Goal: Navigation & Orientation: Find specific page/section

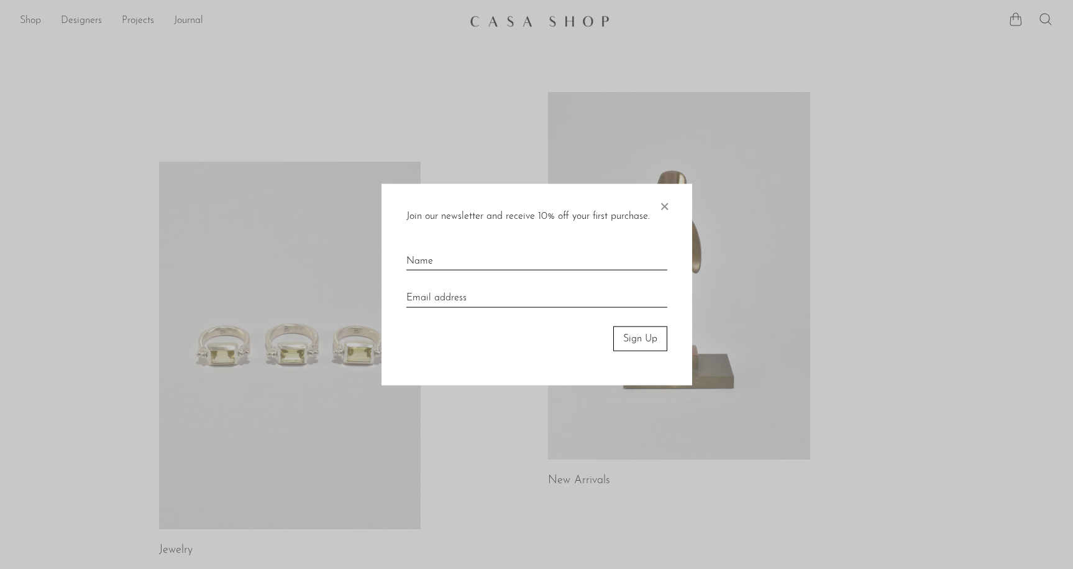
click at [667, 203] on span "×" at bounding box center [664, 203] width 12 height 40
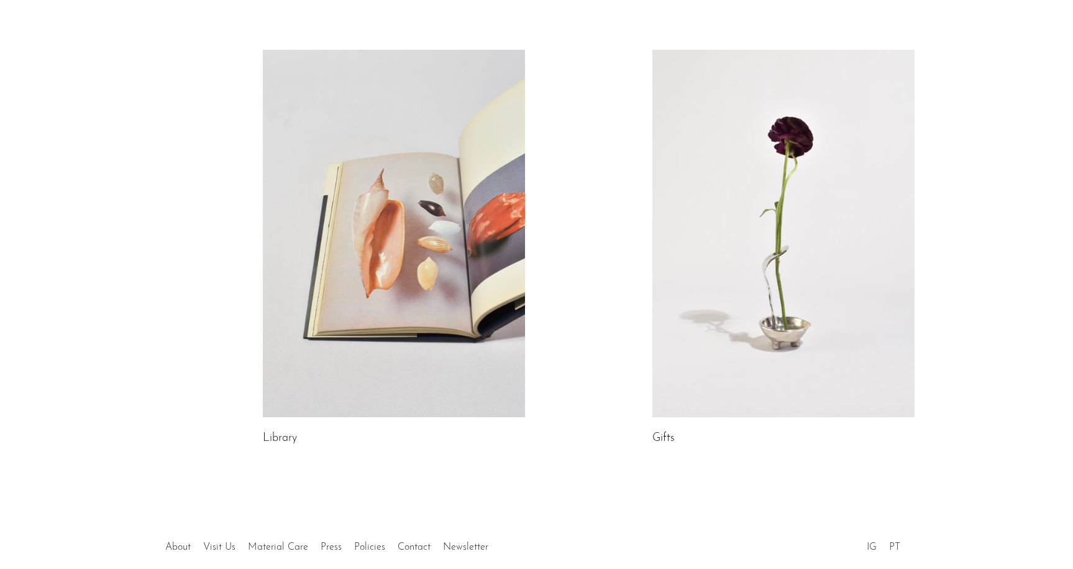
scroll to position [581, 0]
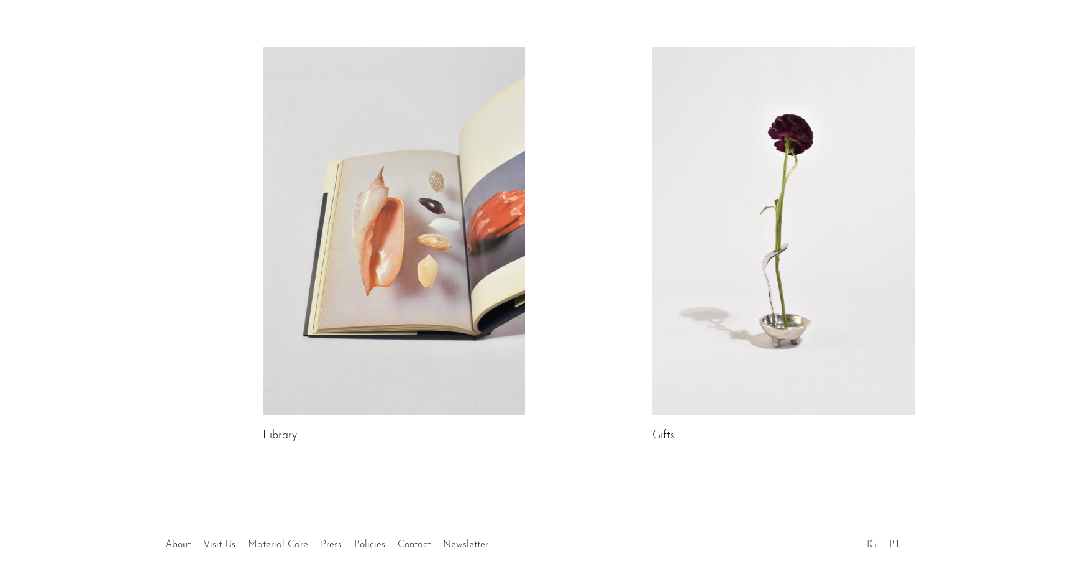
click at [780, 224] on link at bounding box center [783, 230] width 262 height 367
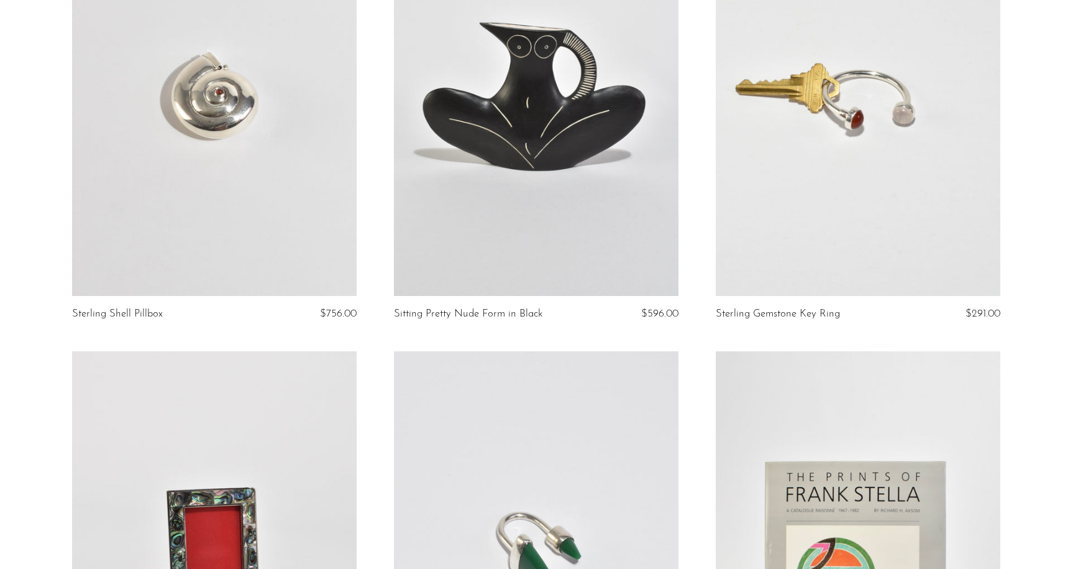
scroll to position [2046, 0]
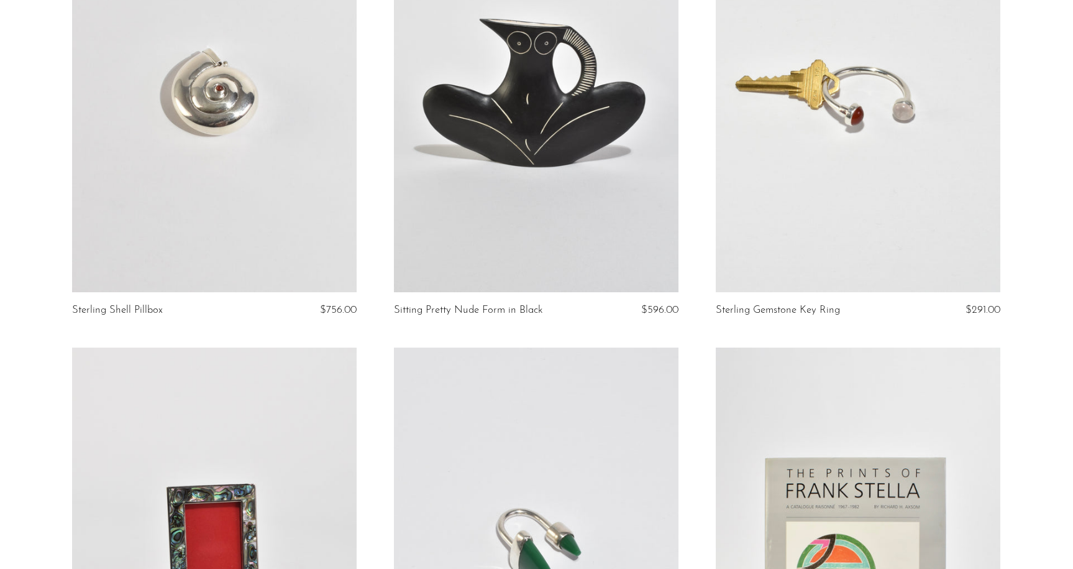
click at [304, 193] on link at bounding box center [214, 93] width 285 height 398
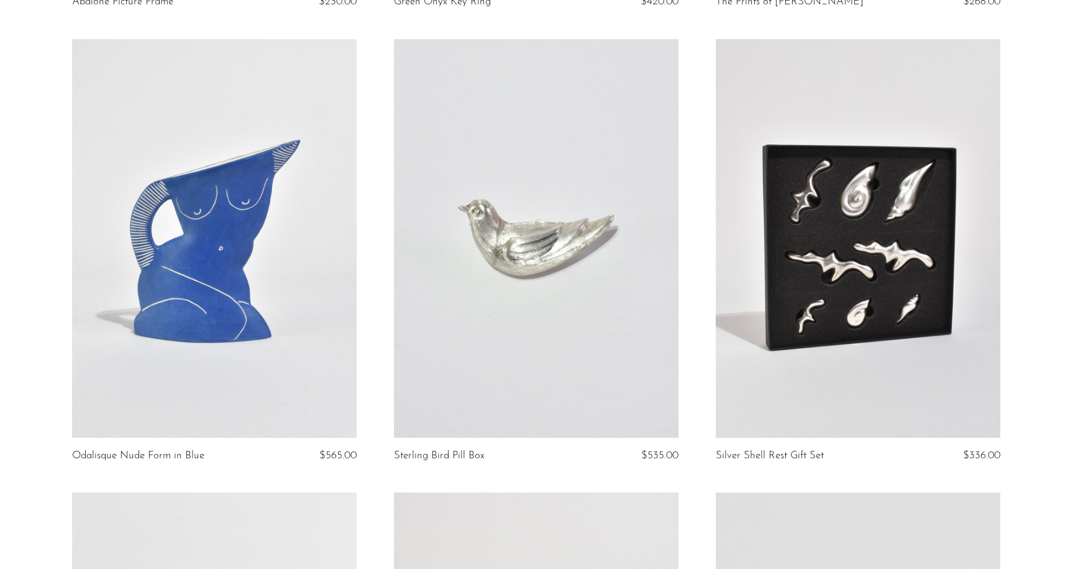
scroll to position [2809, 0]
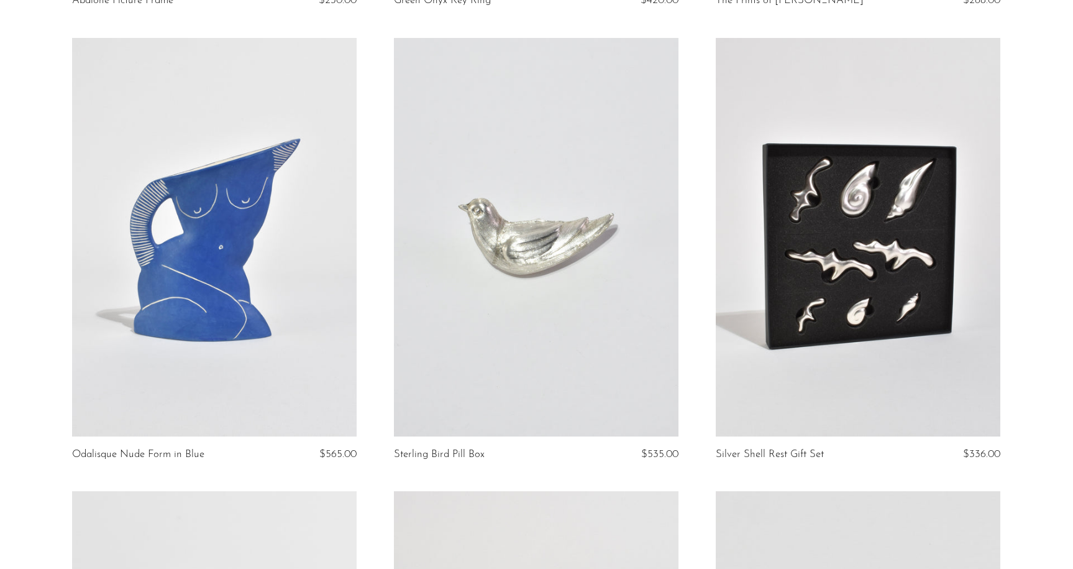
click at [517, 203] on link at bounding box center [536, 237] width 285 height 398
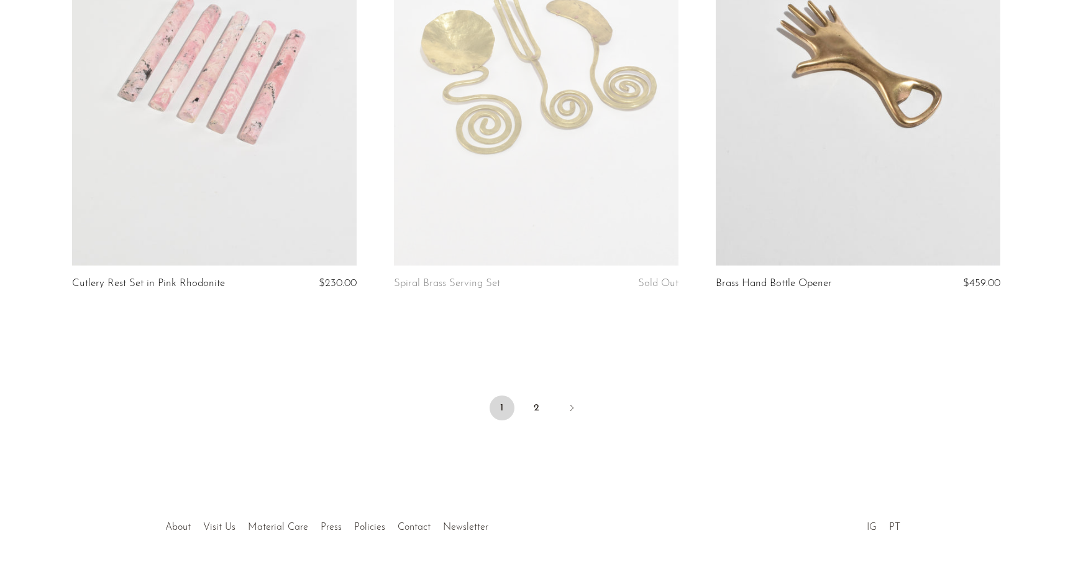
scroll to position [5260, 0]
click at [534, 394] on link "2" at bounding box center [536, 406] width 25 height 25
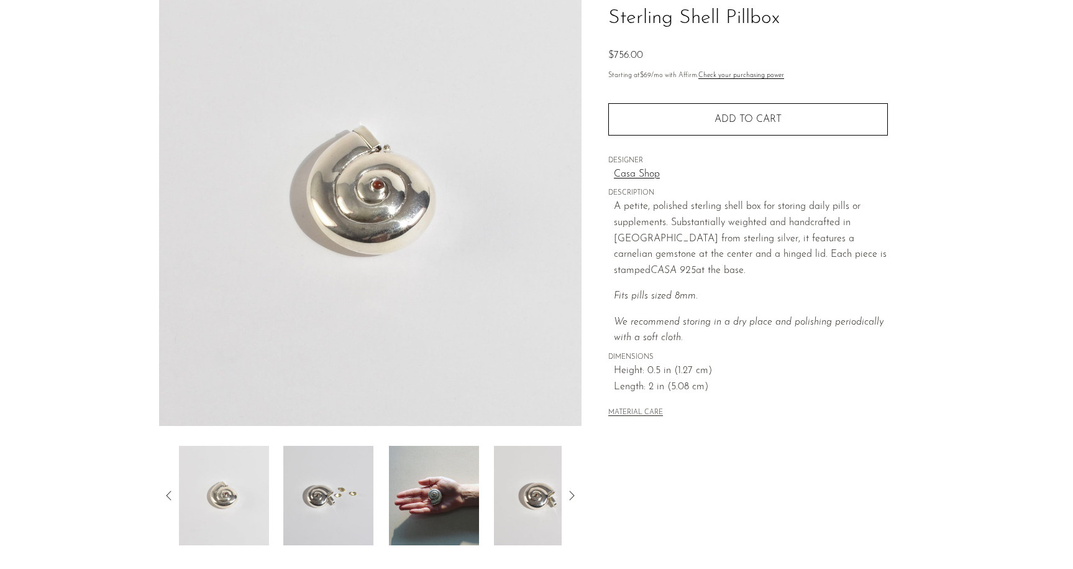
scroll to position [102, 0]
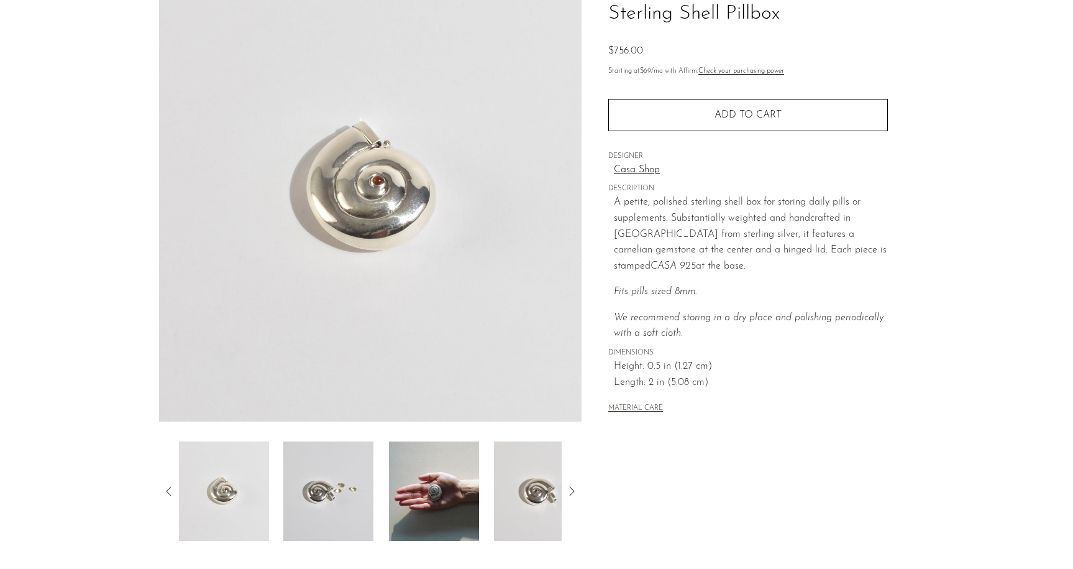
click at [412, 493] on img at bounding box center [434, 490] width 90 height 99
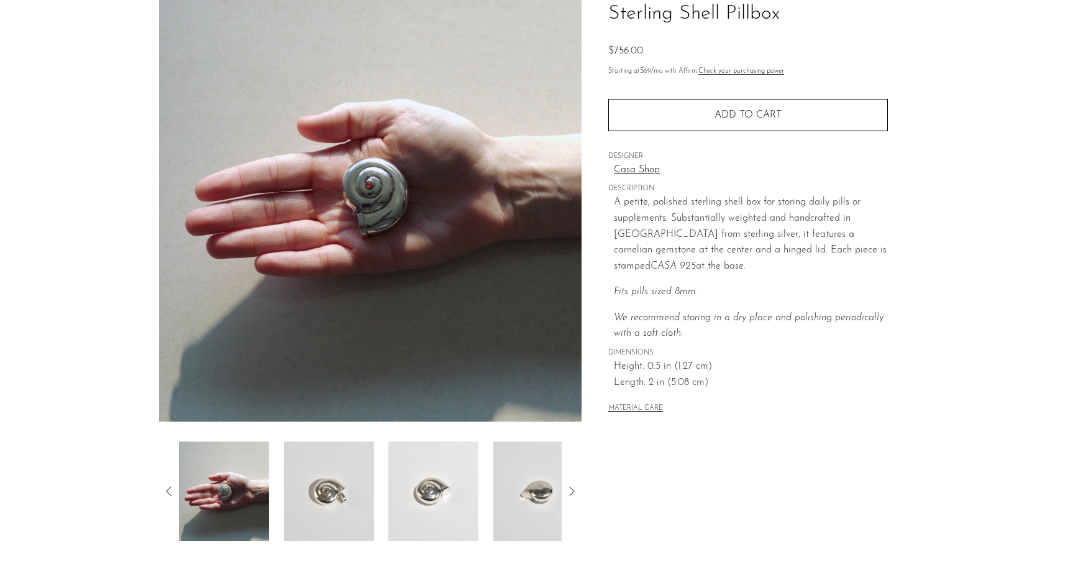
click at [357, 497] on img at bounding box center [328, 490] width 90 height 99
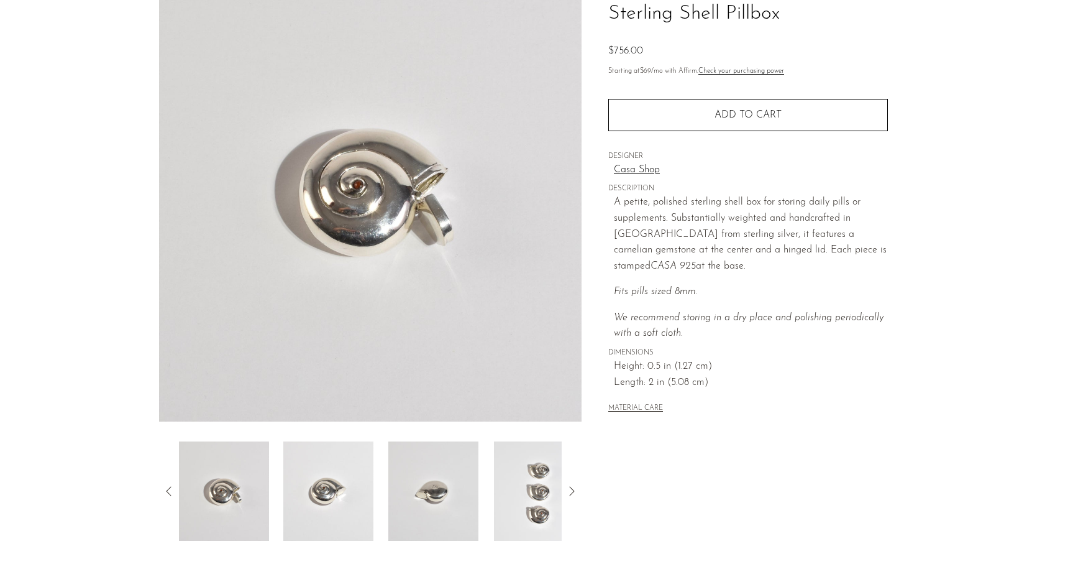
click at [330, 487] on img at bounding box center [328, 490] width 90 height 99
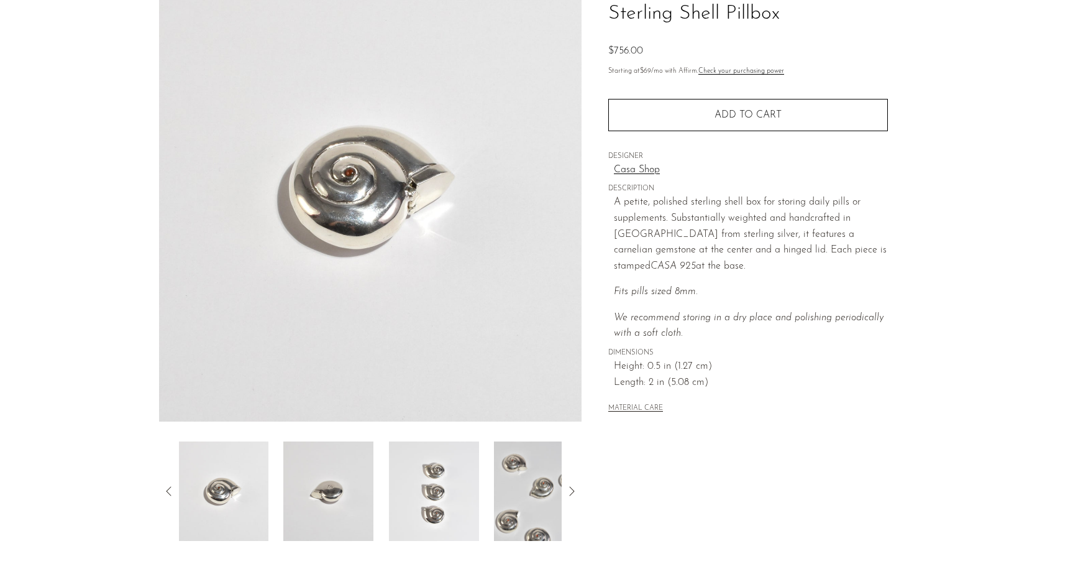
click at [345, 495] on img at bounding box center [328, 490] width 90 height 99
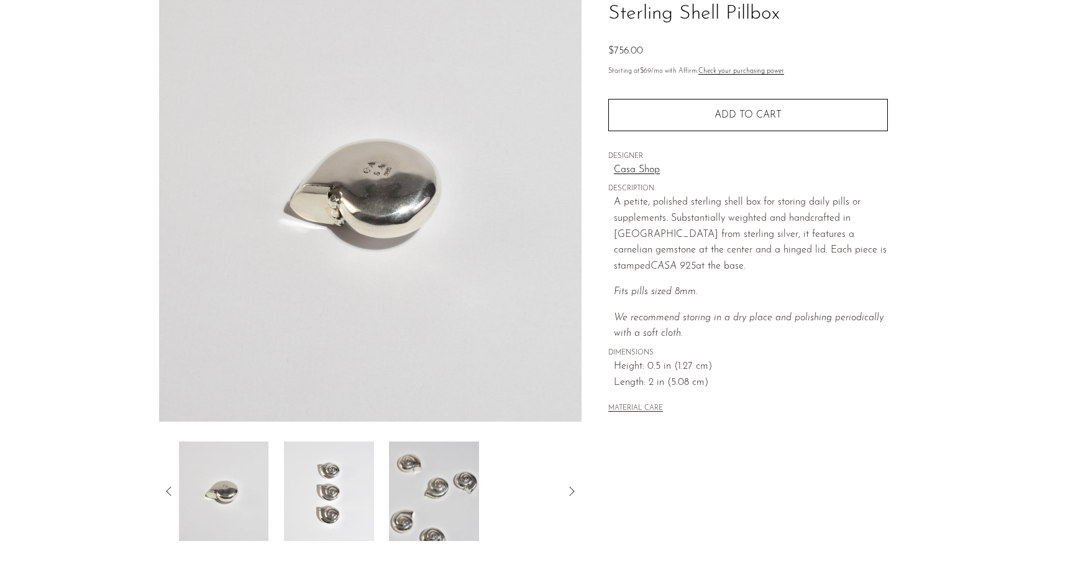
click at [354, 481] on img at bounding box center [329, 490] width 90 height 99
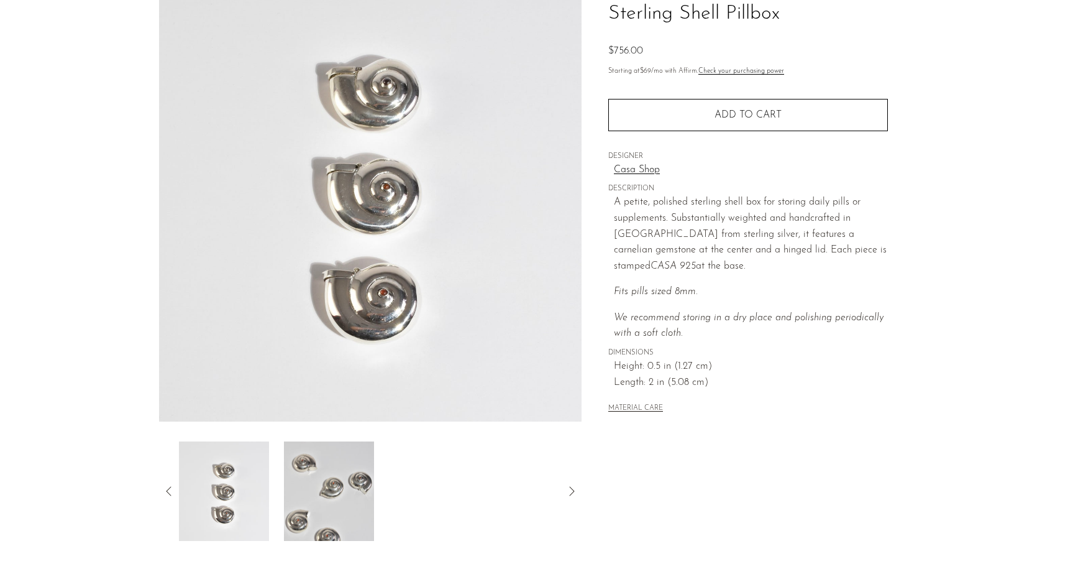
click at [348, 478] on img at bounding box center [328, 490] width 90 height 99
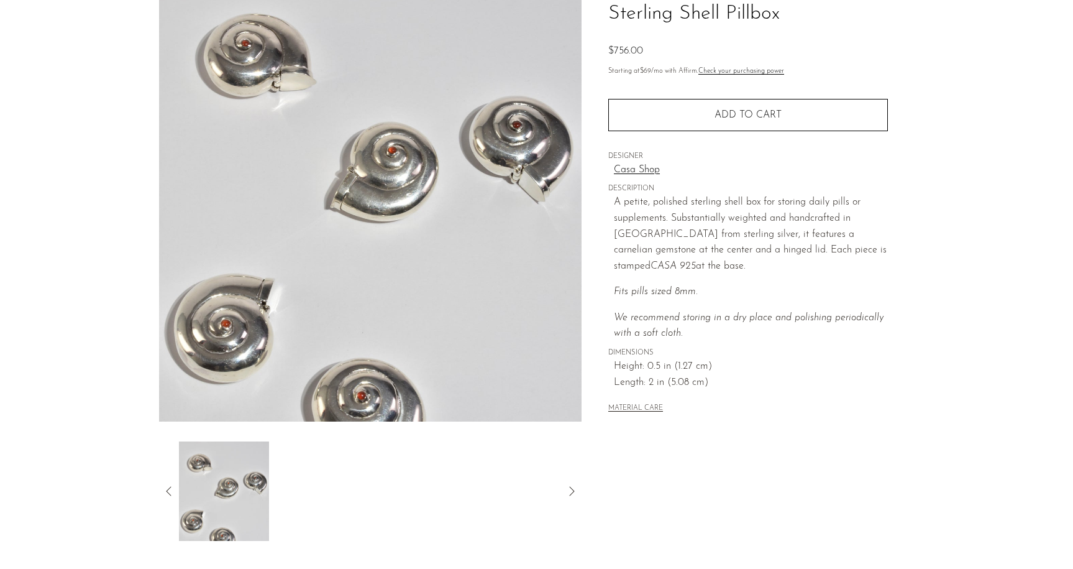
click at [348, 478] on div at bounding box center [370, 490] width 383 height 99
click at [170, 492] on icon at bounding box center [169, 490] width 15 height 15
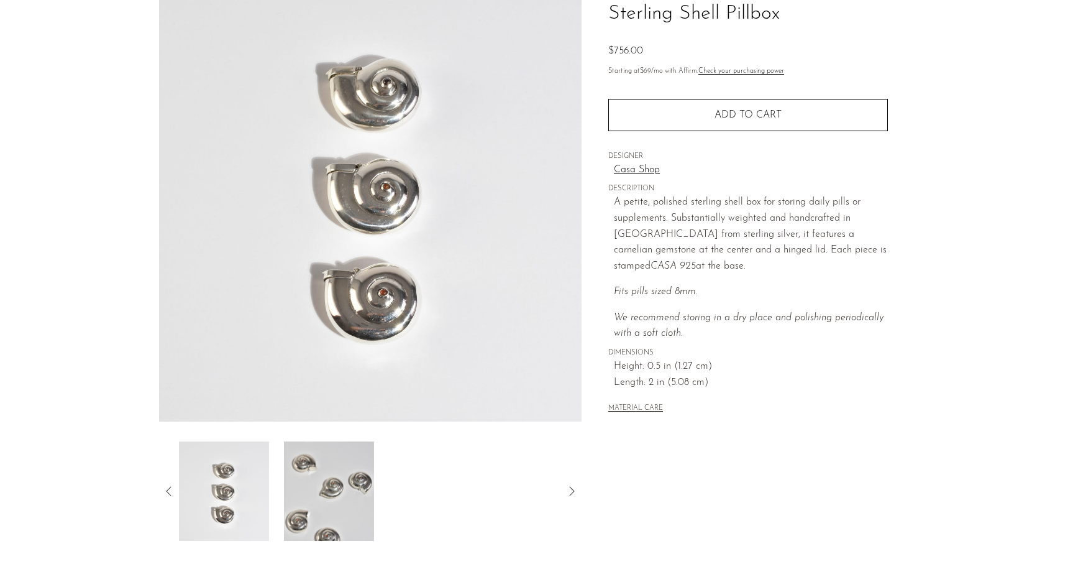
click at [170, 492] on icon at bounding box center [169, 490] width 15 height 15
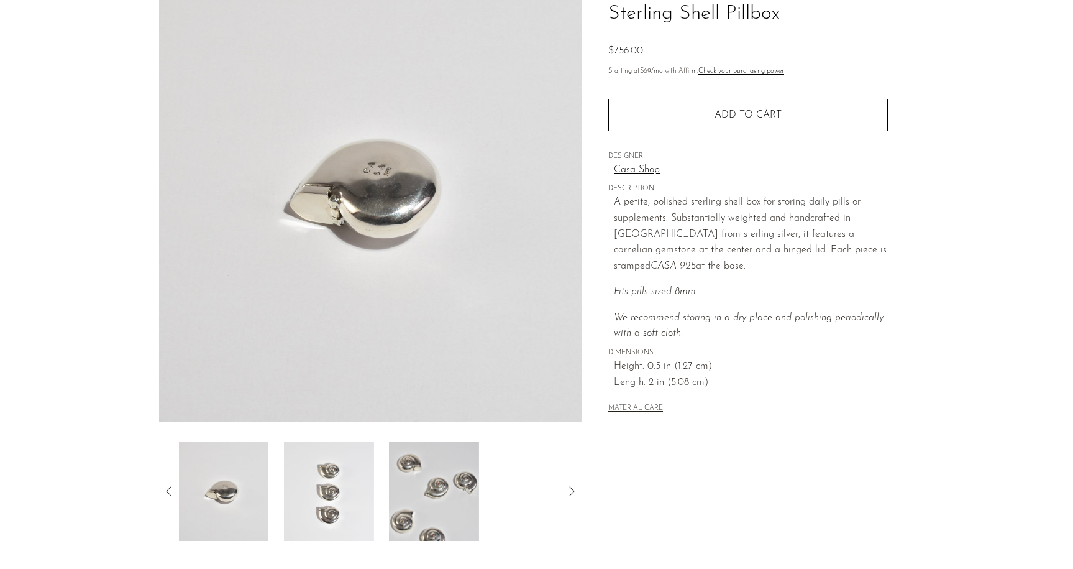
click at [170, 492] on icon at bounding box center [169, 490] width 15 height 15
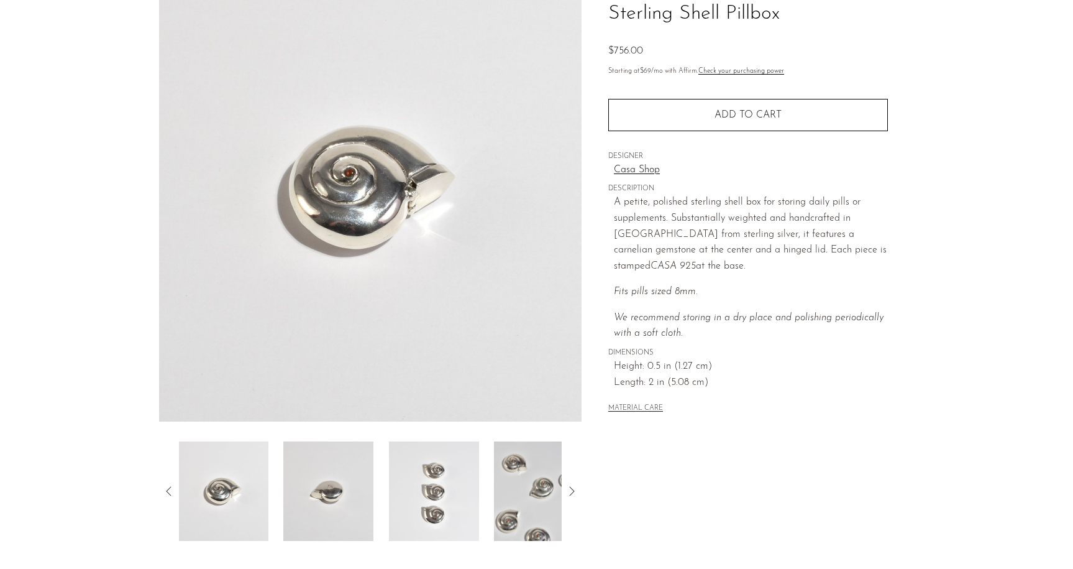
click at [170, 492] on icon at bounding box center [169, 490] width 15 height 15
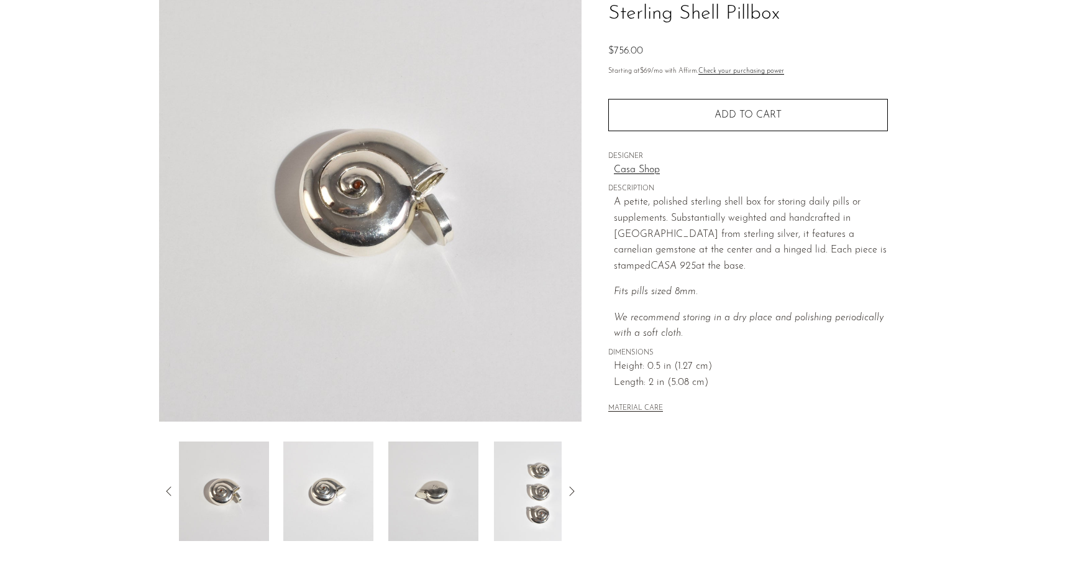
click at [170, 492] on icon at bounding box center [169, 490] width 15 height 15
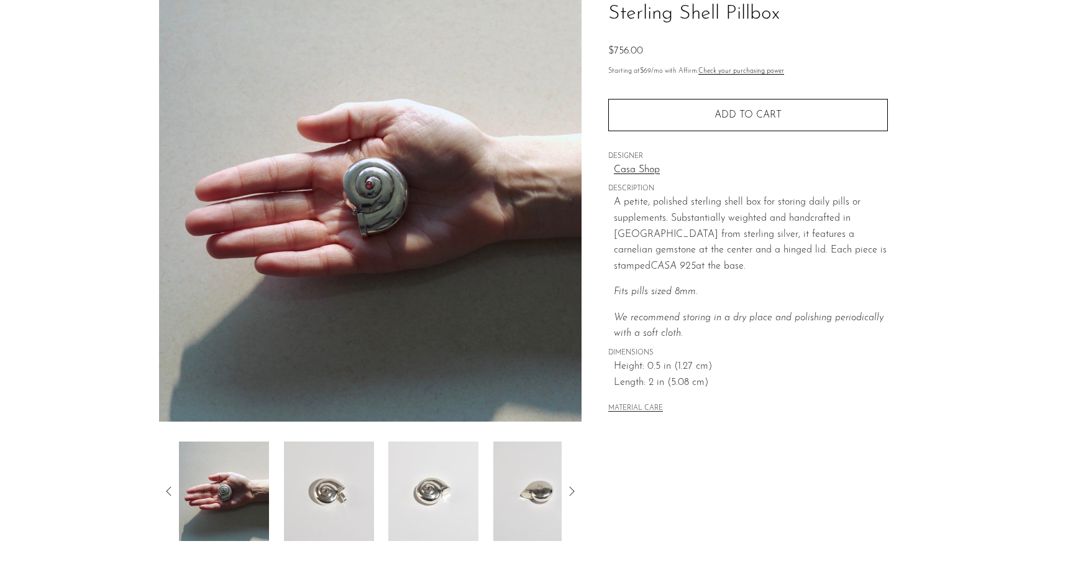
click at [324, 498] on img at bounding box center [328, 490] width 90 height 99
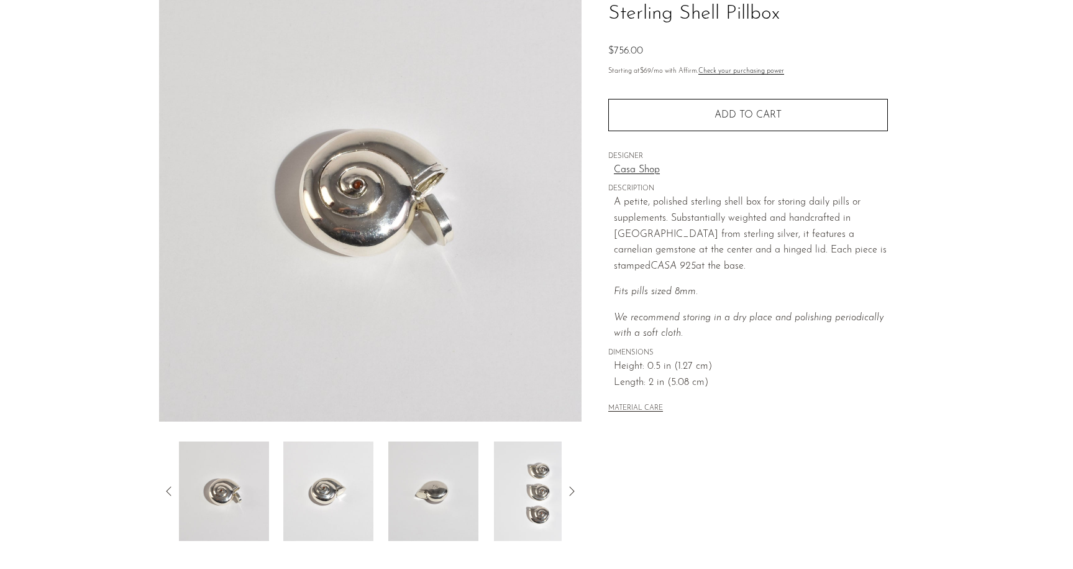
click at [168, 490] on icon at bounding box center [169, 490] width 15 height 15
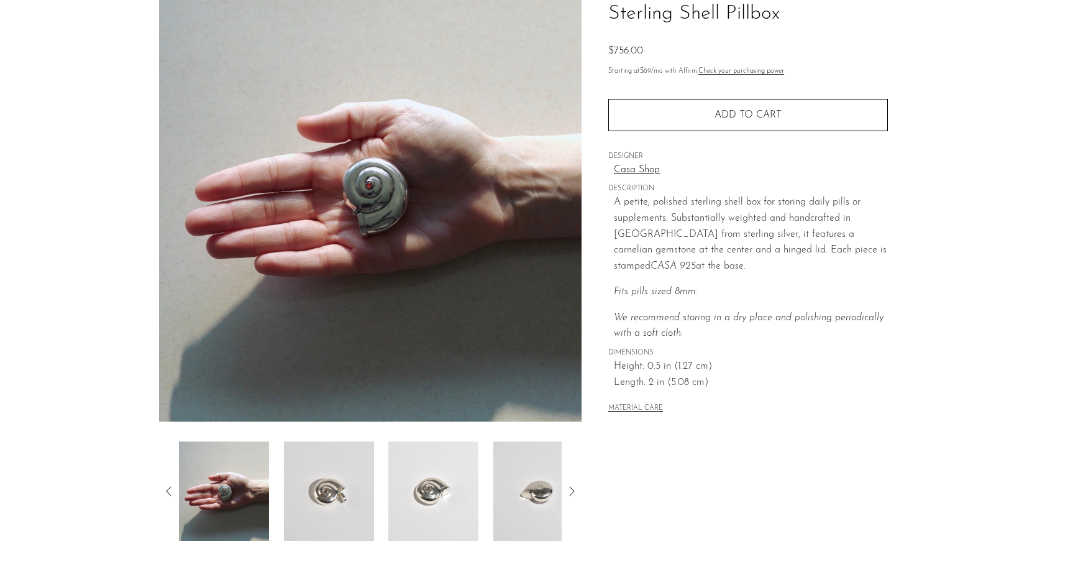
click at [168, 490] on icon at bounding box center [169, 490] width 15 height 15
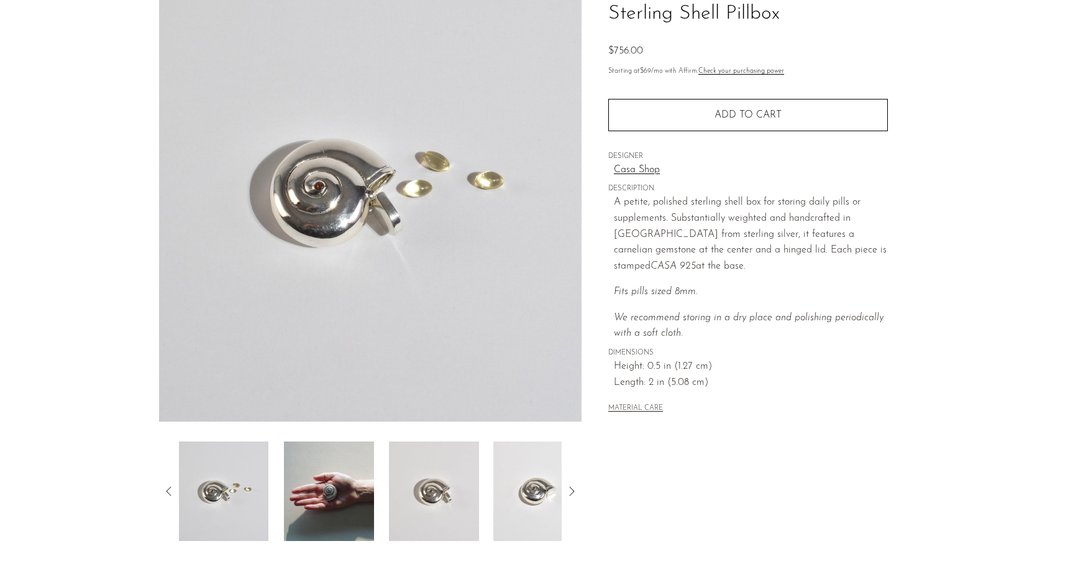
click at [240, 503] on img at bounding box center [223, 490] width 90 height 99
click at [167, 491] on icon at bounding box center [169, 490] width 15 height 15
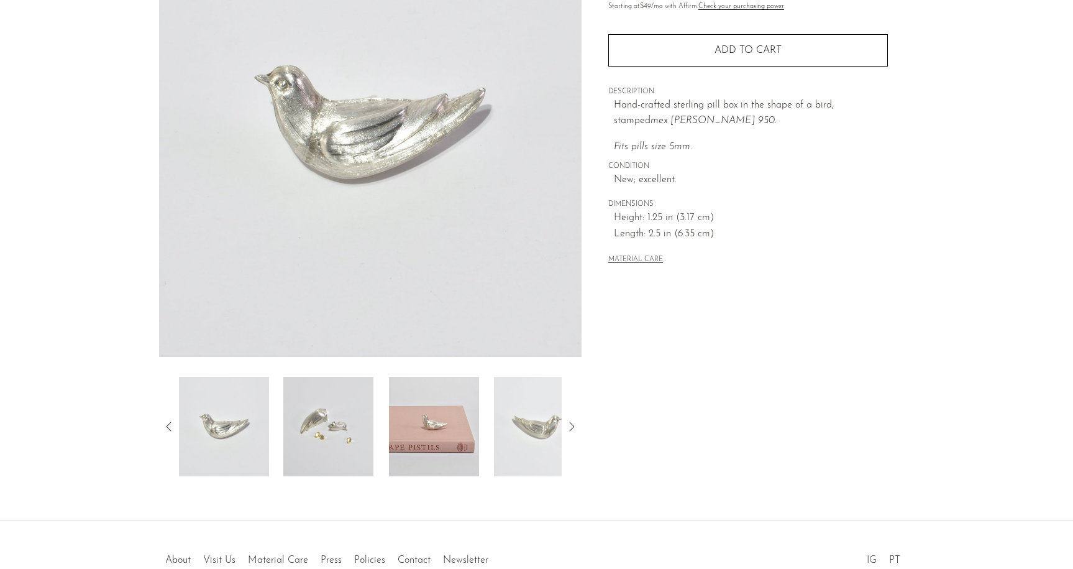
scroll to position [169, 0]
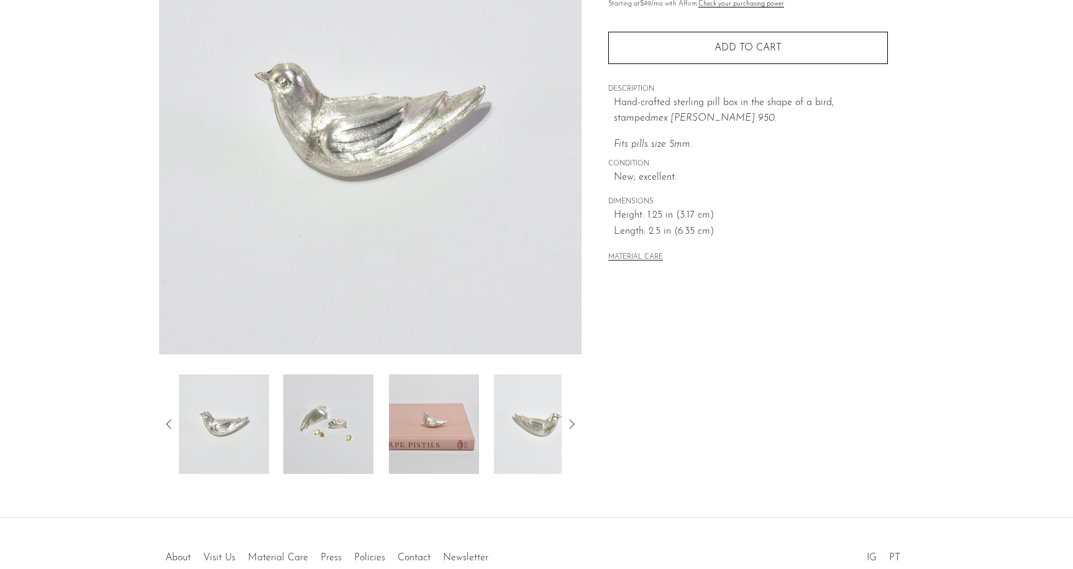
click at [317, 425] on img at bounding box center [328, 423] width 90 height 99
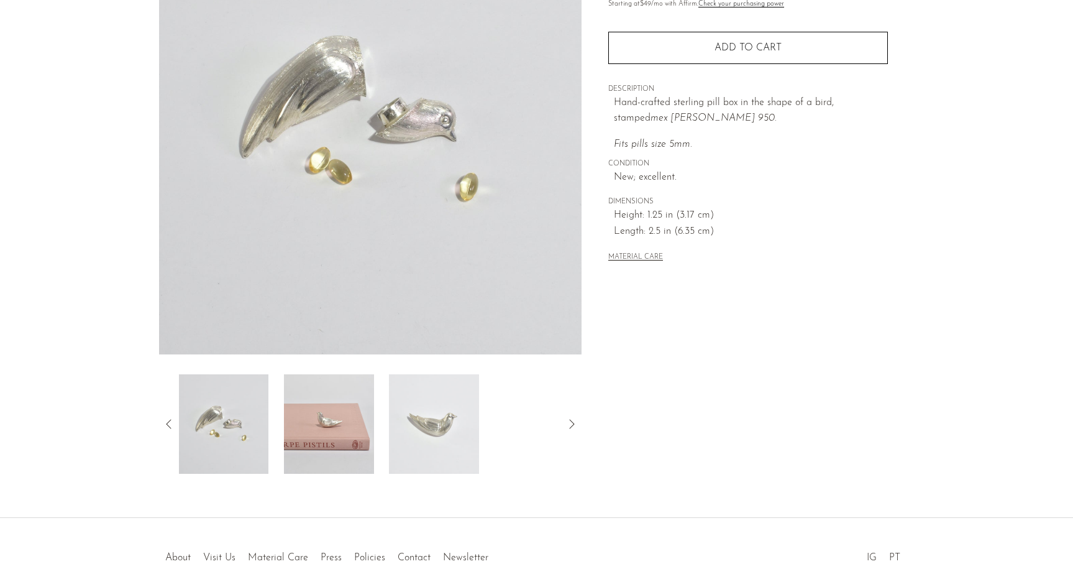
click at [436, 421] on img at bounding box center [434, 423] width 90 height 99
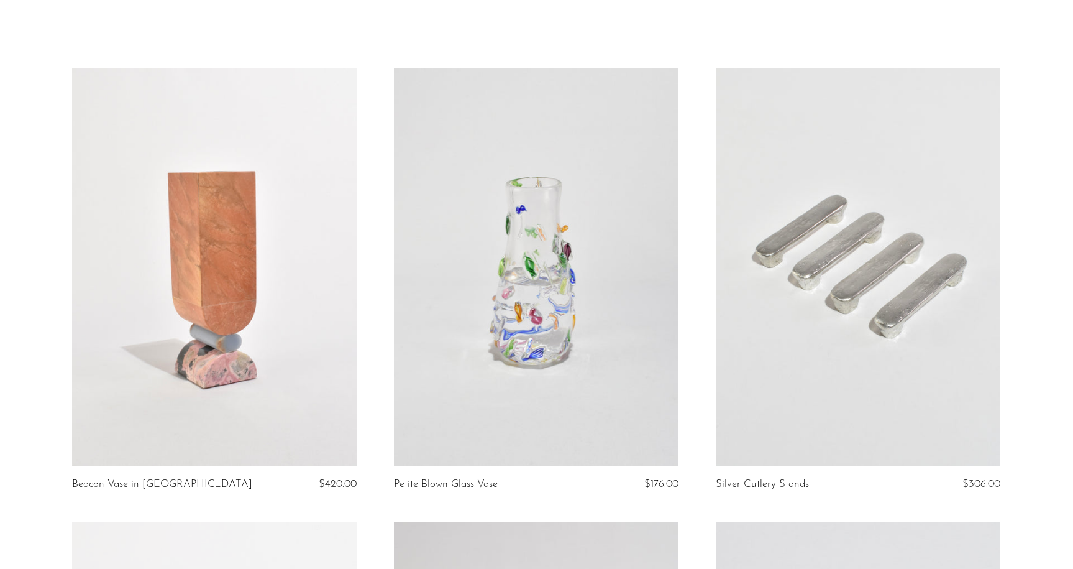
scroll to position [46, 0]
click at [237, 293] on link at bounding box center [214, 267] width 285 height 398
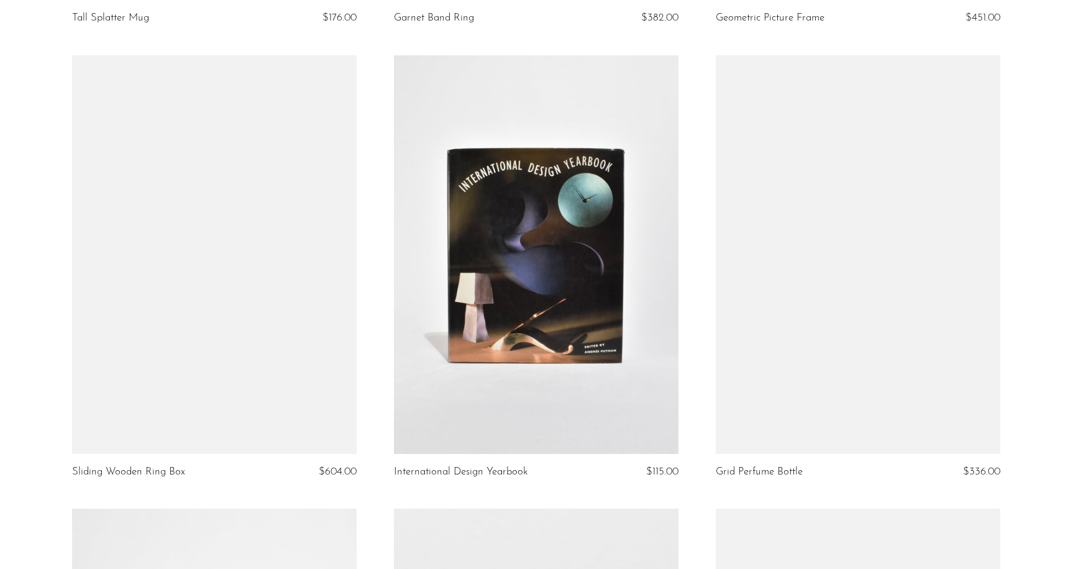
scroll to position [1875, 0]
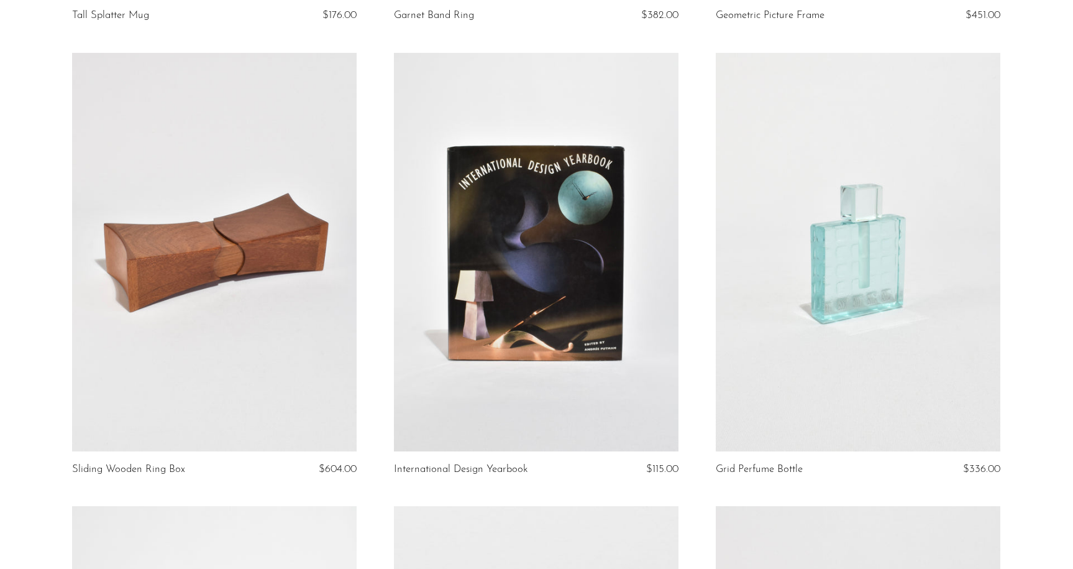
click at [302, 176] on link at bounding box center [214, 252] width 285 height 398
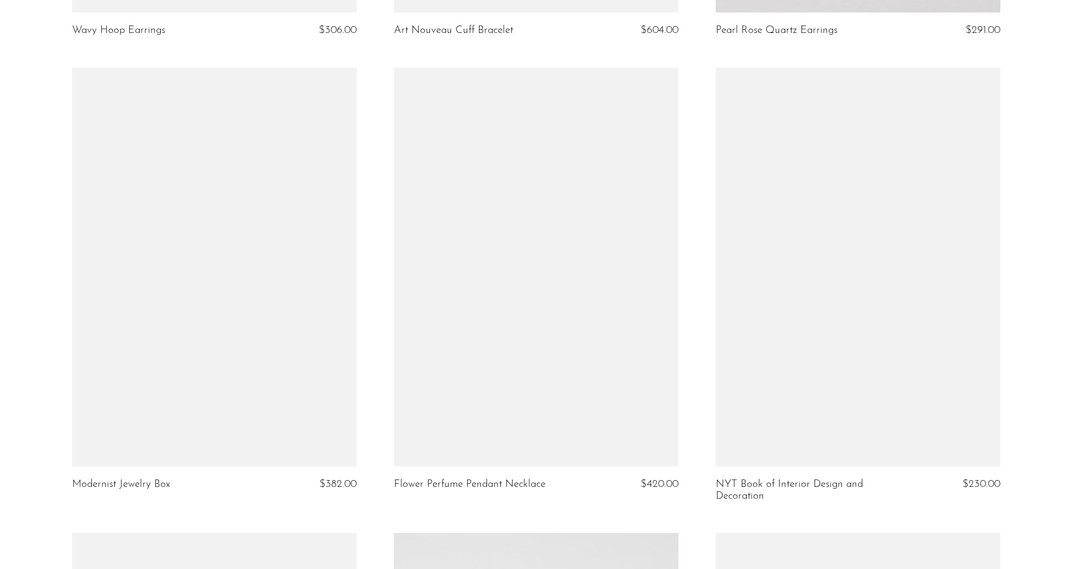
scroll to position [3236, 0]
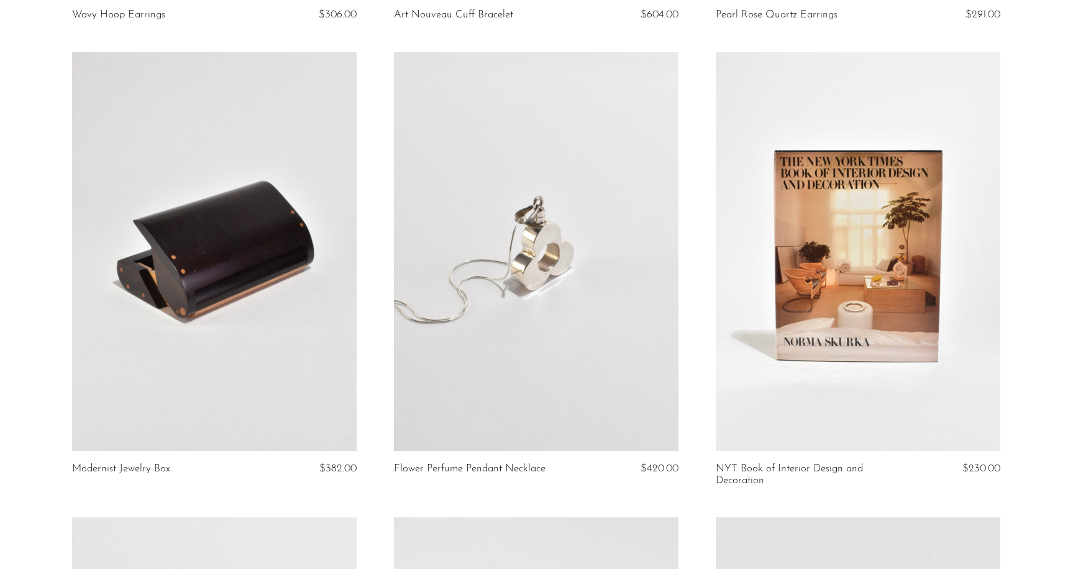
click at [229, 267] on link at bounding box center [214, 251] width 285 height 398
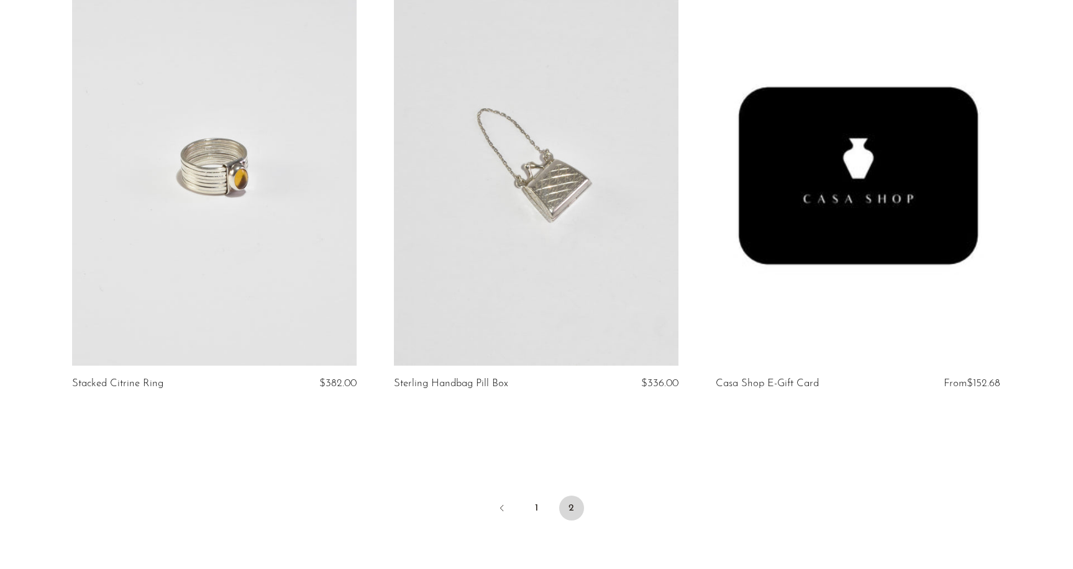
scroll to position [4245, 0]
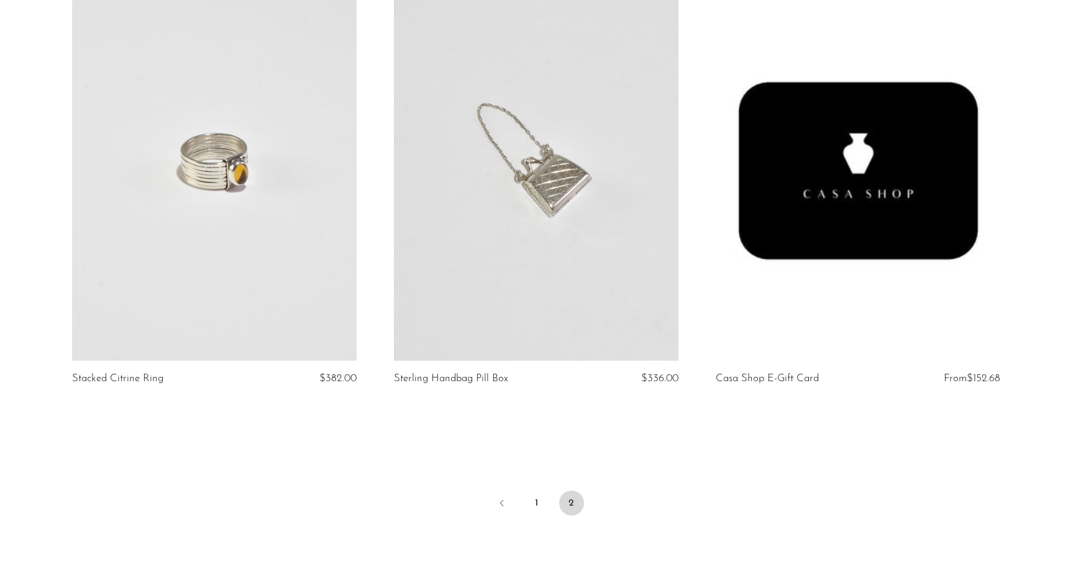
click at [579, 164] on link at bounding box center [536, 161] width 285 height 398
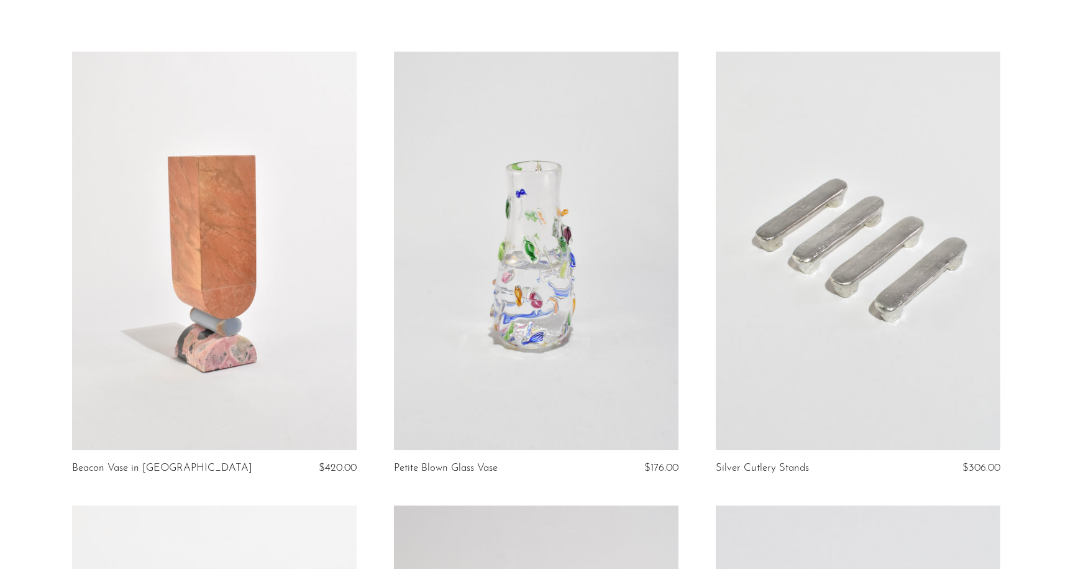
scroll to position [0, 0]
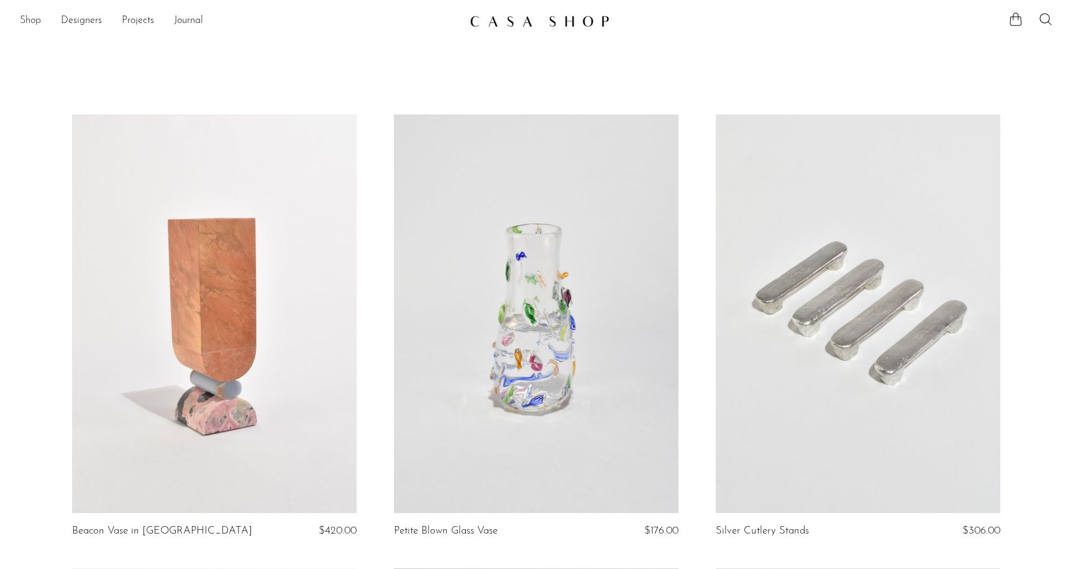
click at [25, 21] on link "Shop" at bounding box center [30, 21] width 21 height 16
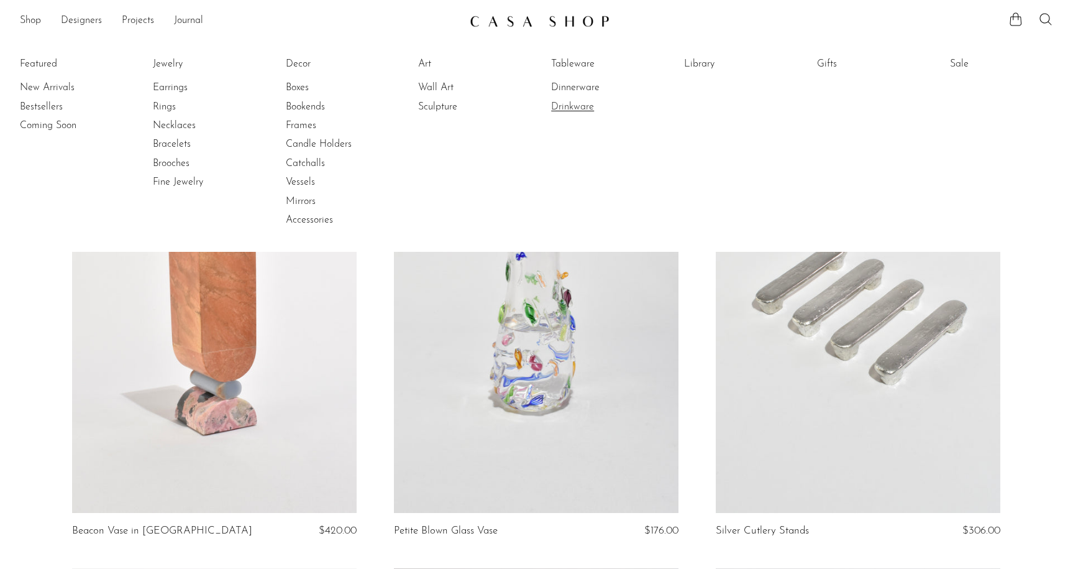
click at [582, 105] on link "Drinkware" at bounding box center [597, 107] width 93 height 14
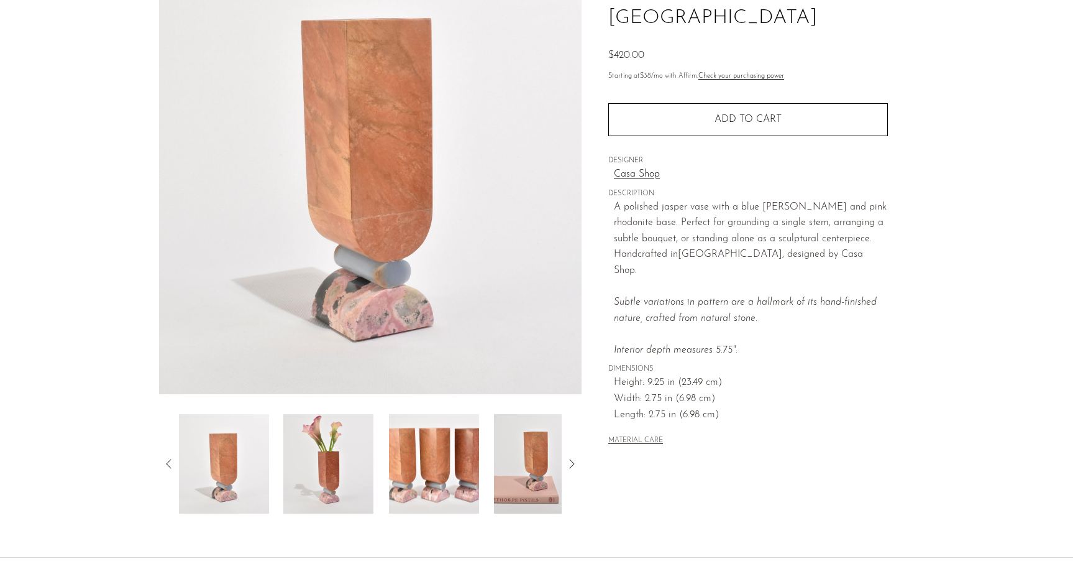
scroll to position [130, 0]
click at [322, 474] on img at bounding box center [328, 462] width 90 height 99
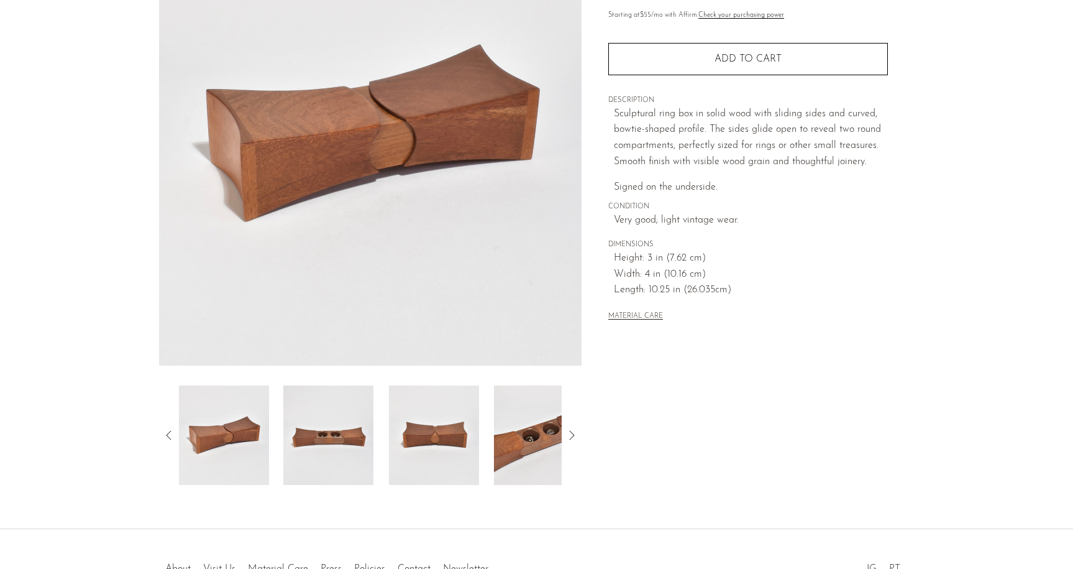
scroll to position [180, 0]
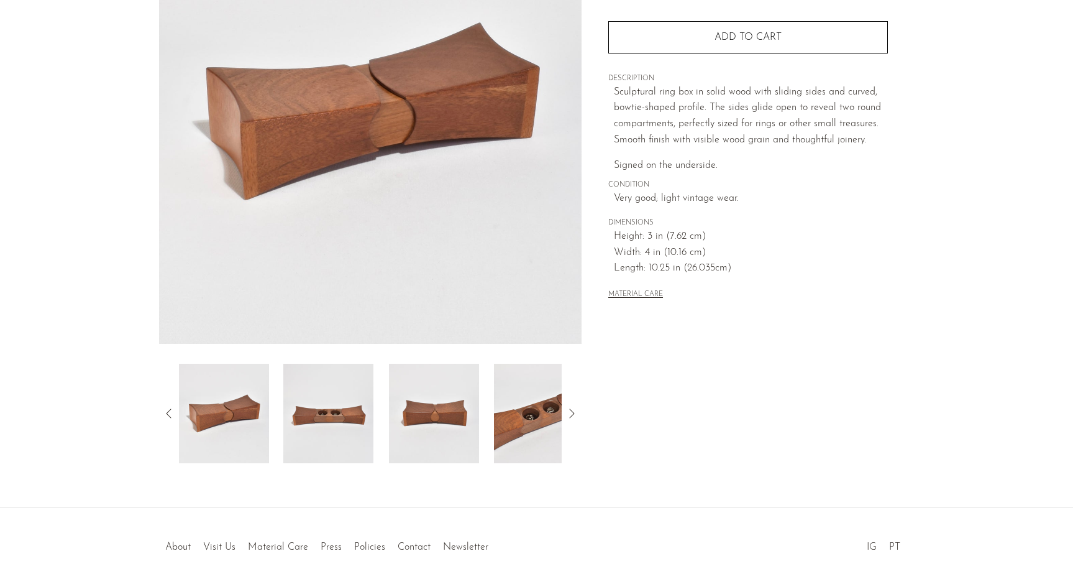
click at [528, 411] on img at bounding box center [539, 413] width 90 height 99
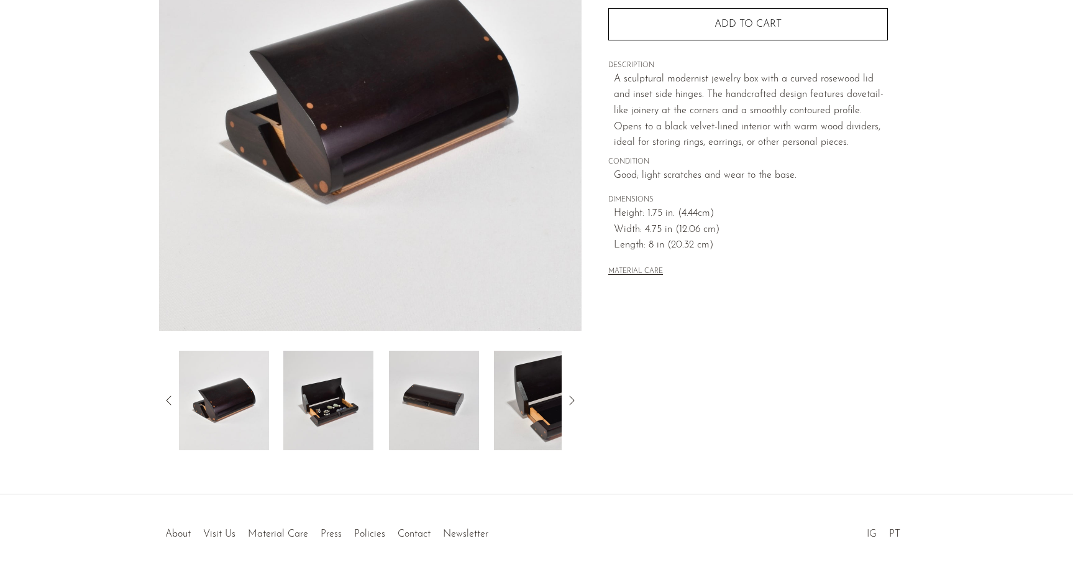
scroll to position [240, 0]
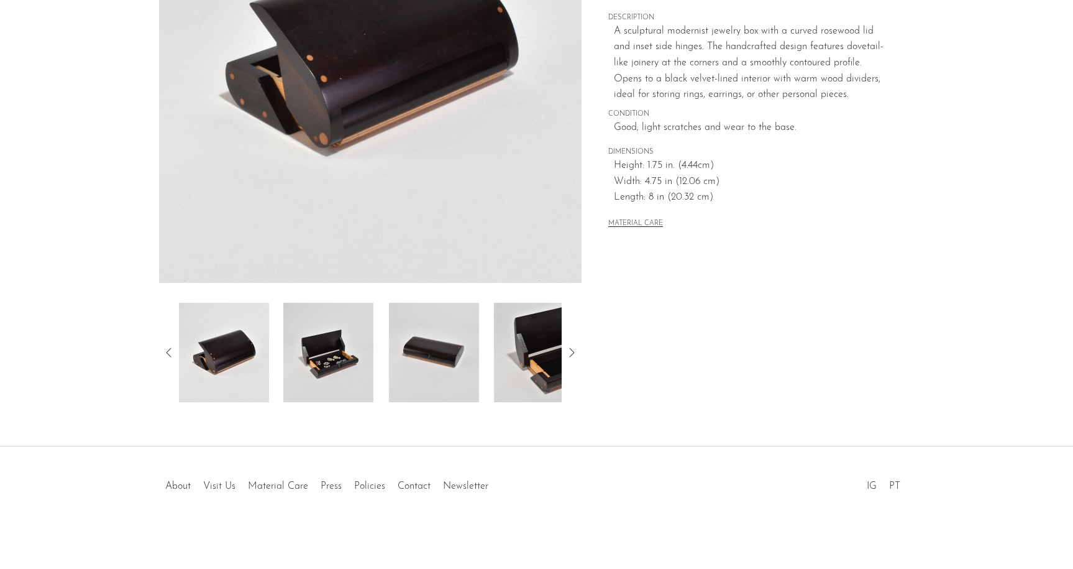
click at [309, 347] on img at bounding box center [328, 352] width 90 height 99
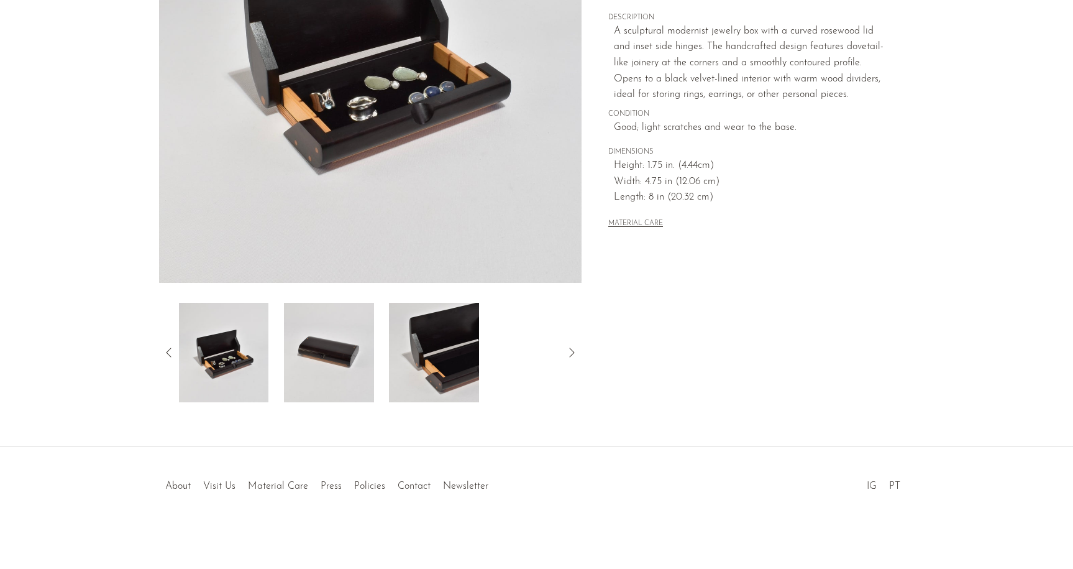
click at [458, 341] on img at bounding box center [434, 352] width 90 height 99
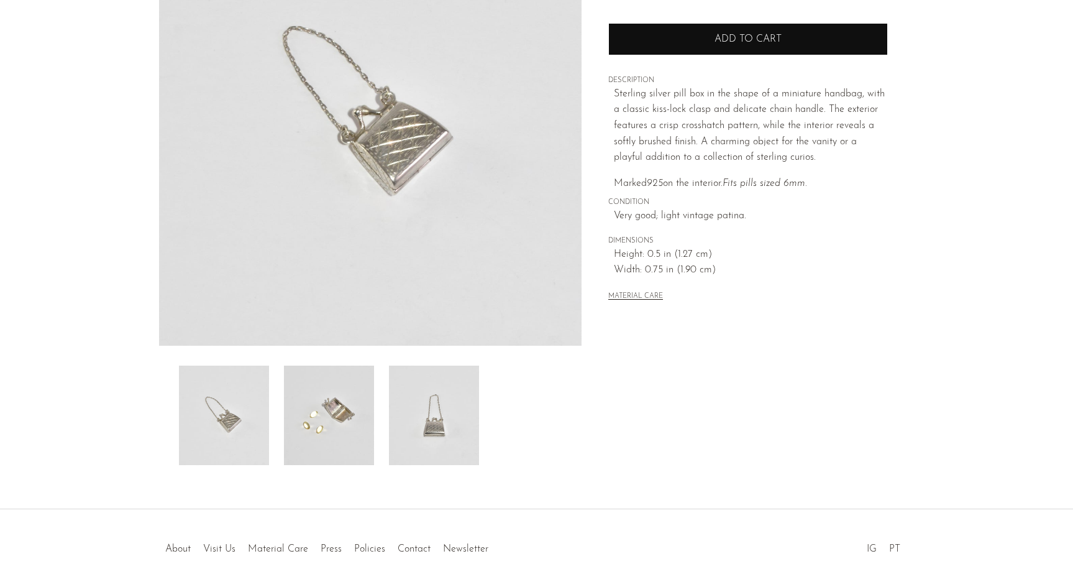
scroll to position [240, 0]
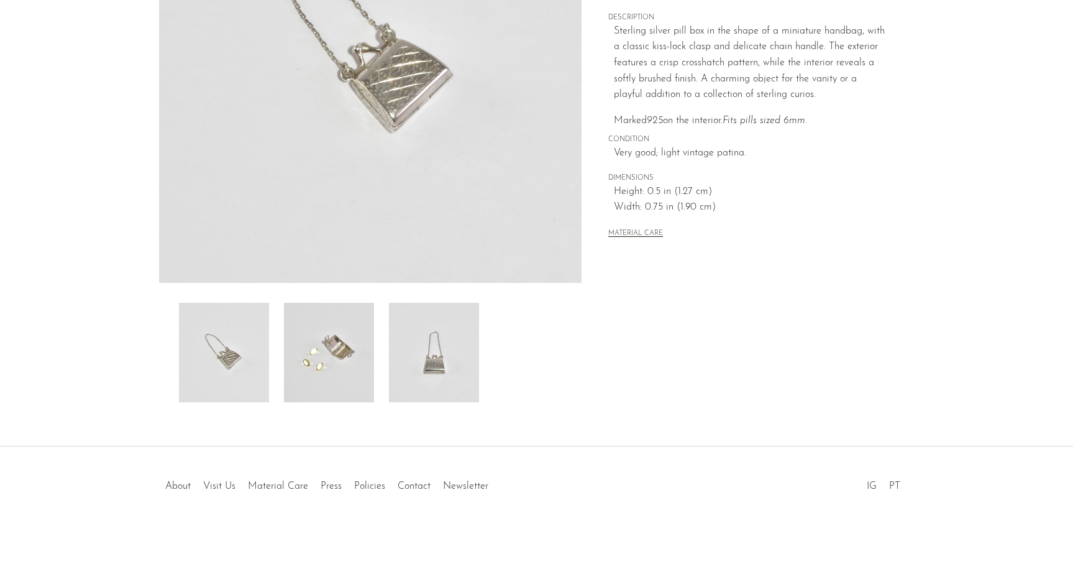
click at [320, 347] on img at bounding box center [329, 352] width 90 height 99
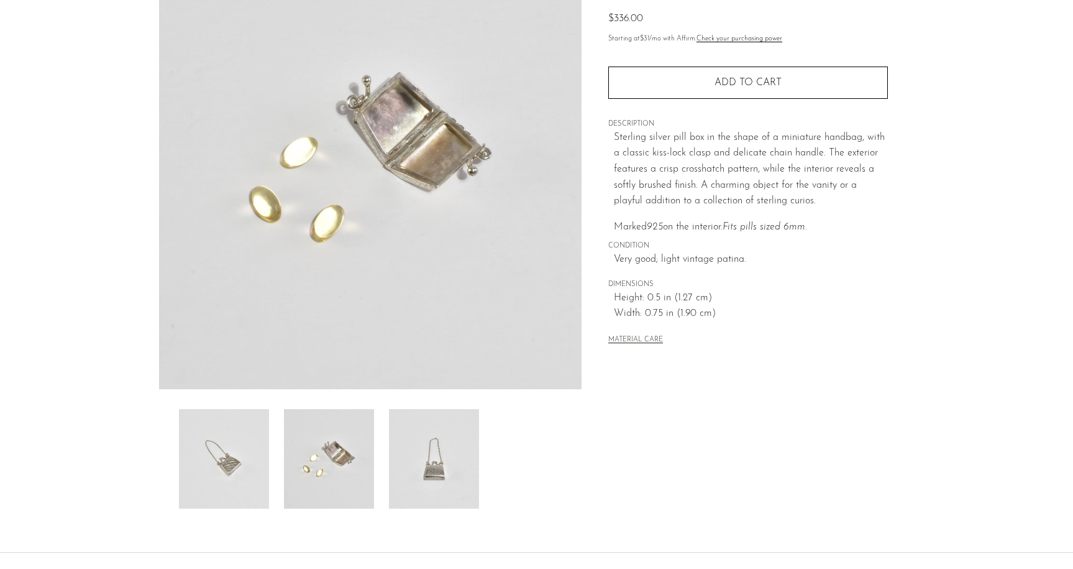
scroll to position [187, 0]
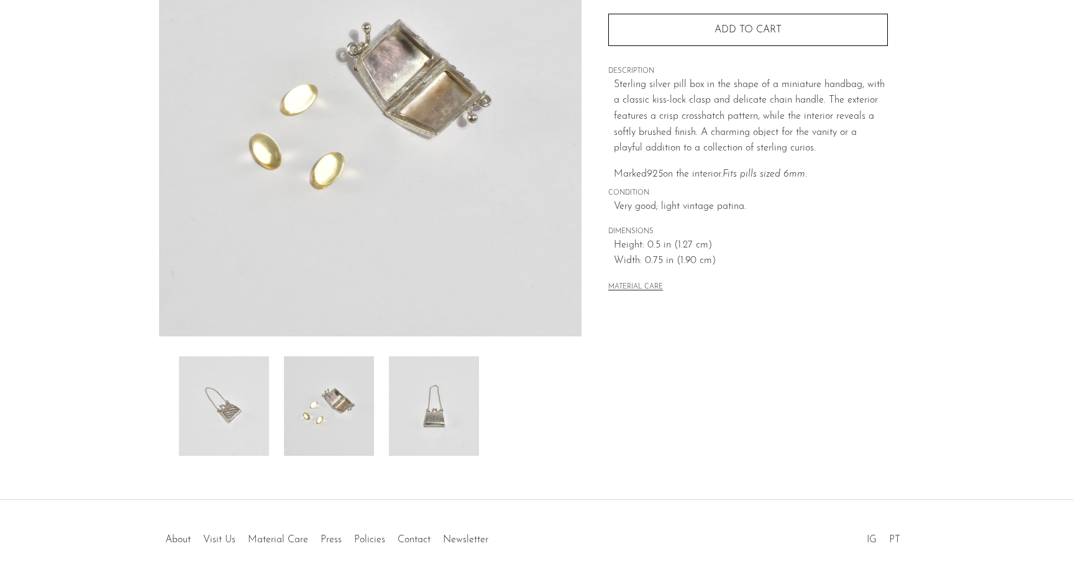
click at [455, 396] on img at bounding box center [434, 405] width 90 height 99
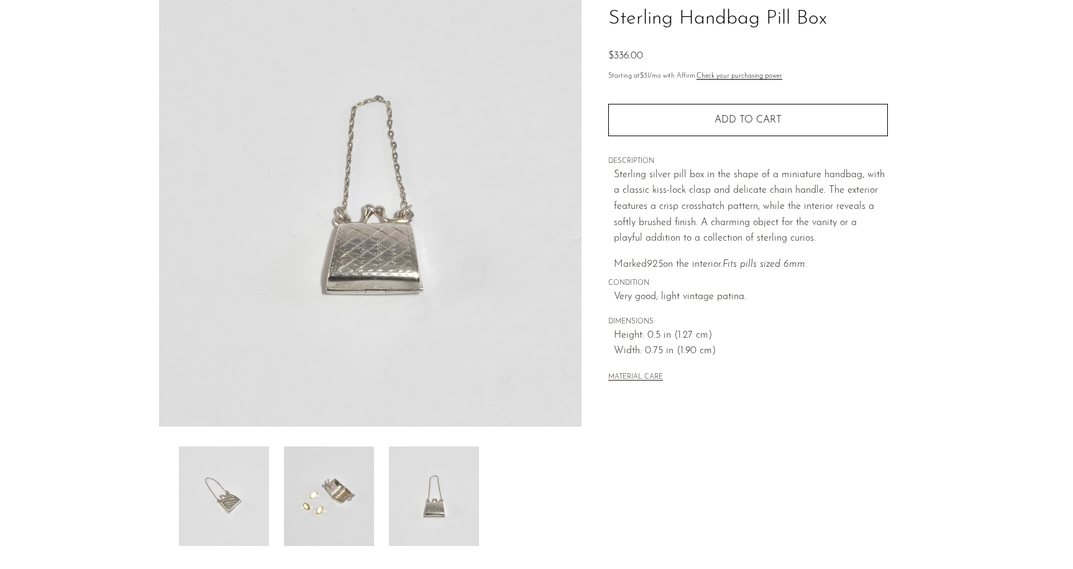
scroll to position [155, 0]
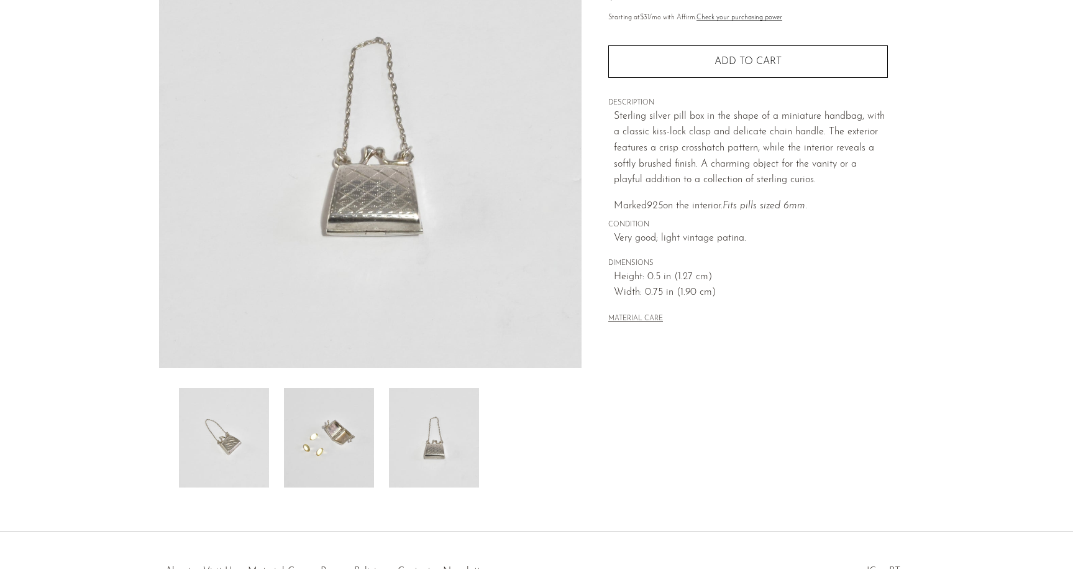
click at [341, 412] on img at bounding box center [329, 437] width 90 height 99
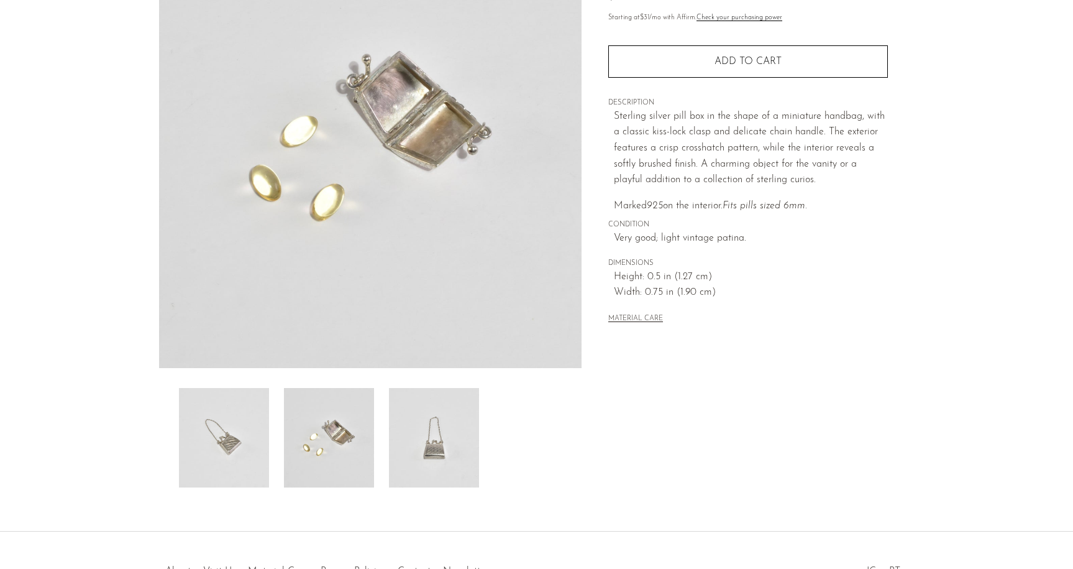
click at [227, 434] on img at bounding box center [224, 437] width 90 height 99
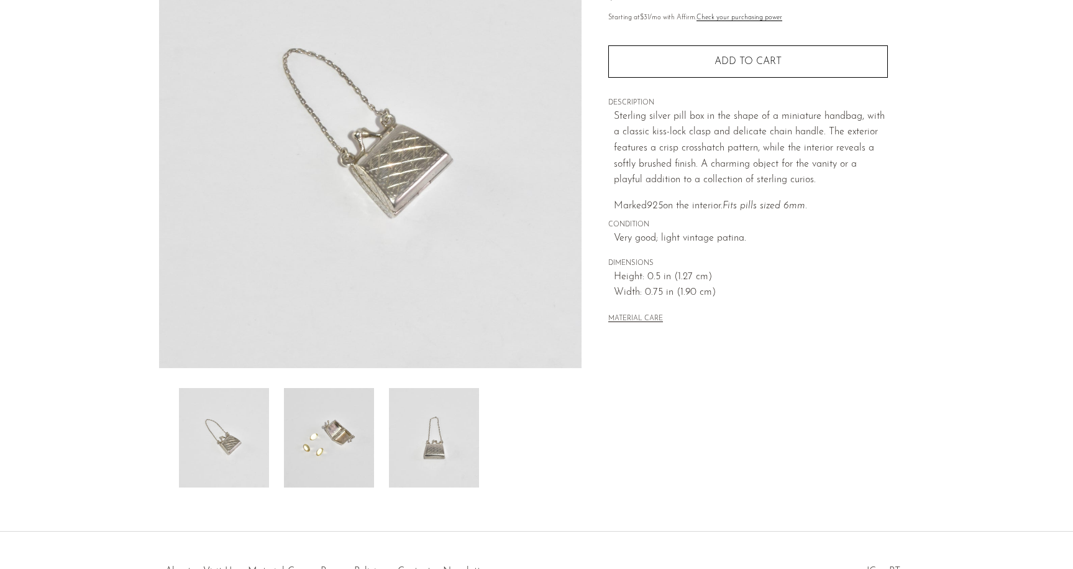
click at [286, 446] on img at bounding box center [329, 437] width 90 height 99
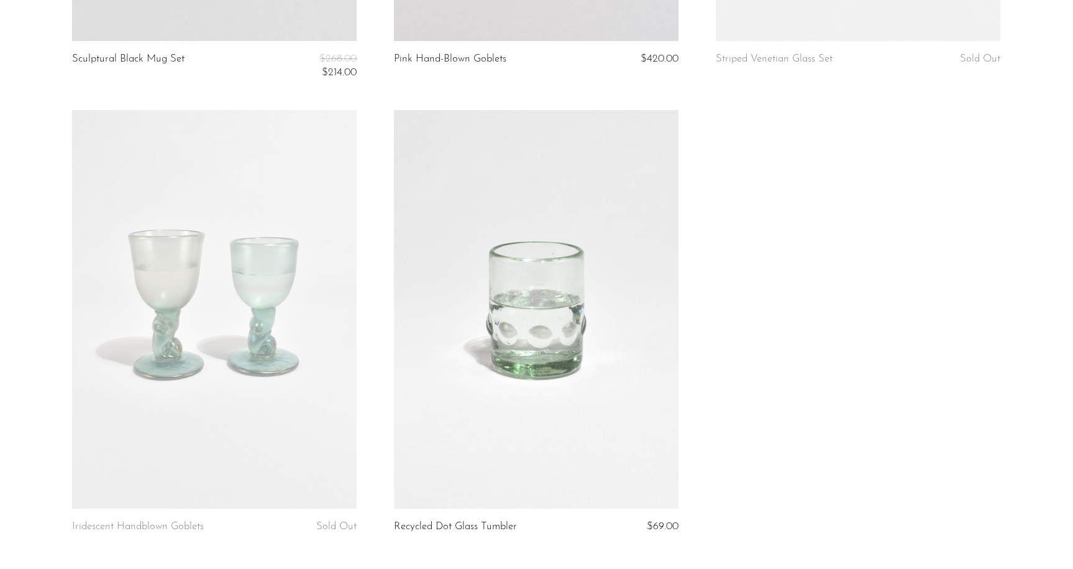
scroll to position [1874, 0]
